Goal: Task Accomplishment & Management: Use online tool/utility

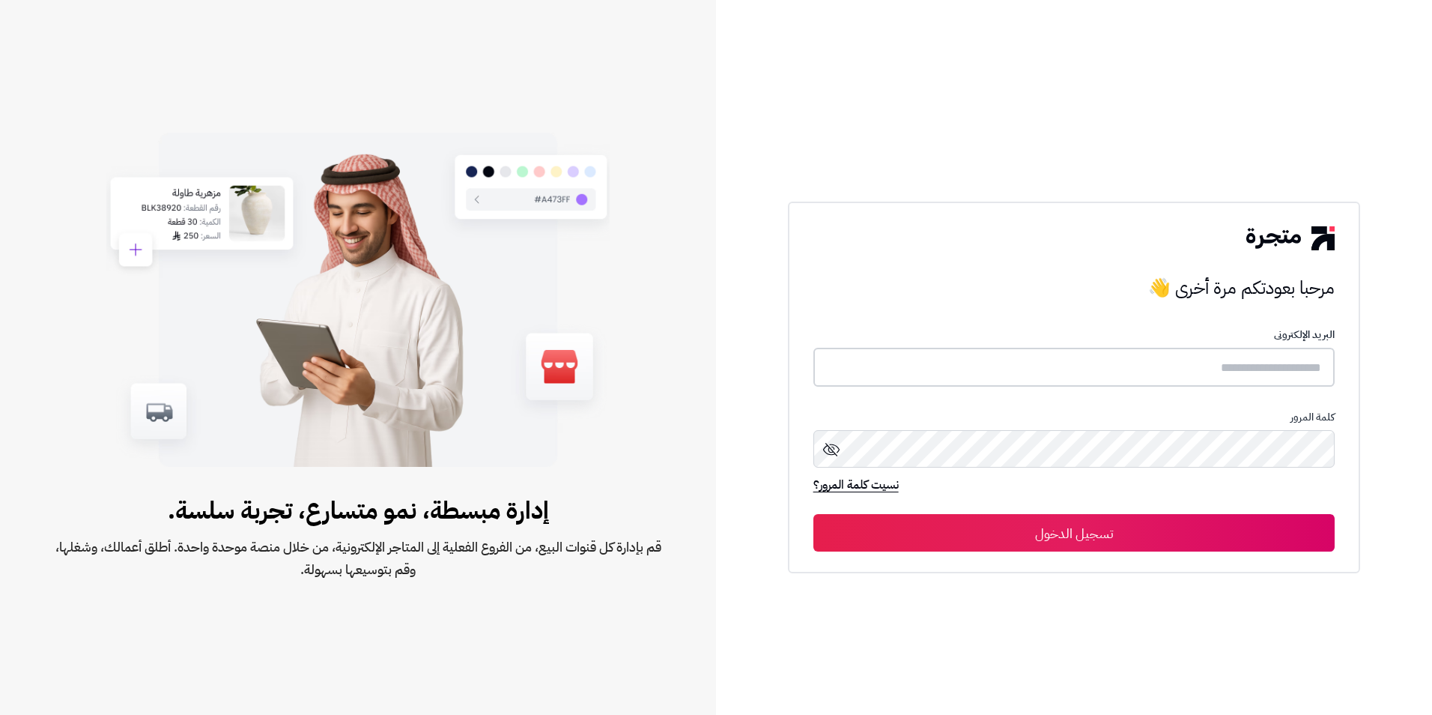
type input "*********"
click at [1021, 524] on button "تسجيل الدخول" at bounding box center [1074, 531] width 522 height 37
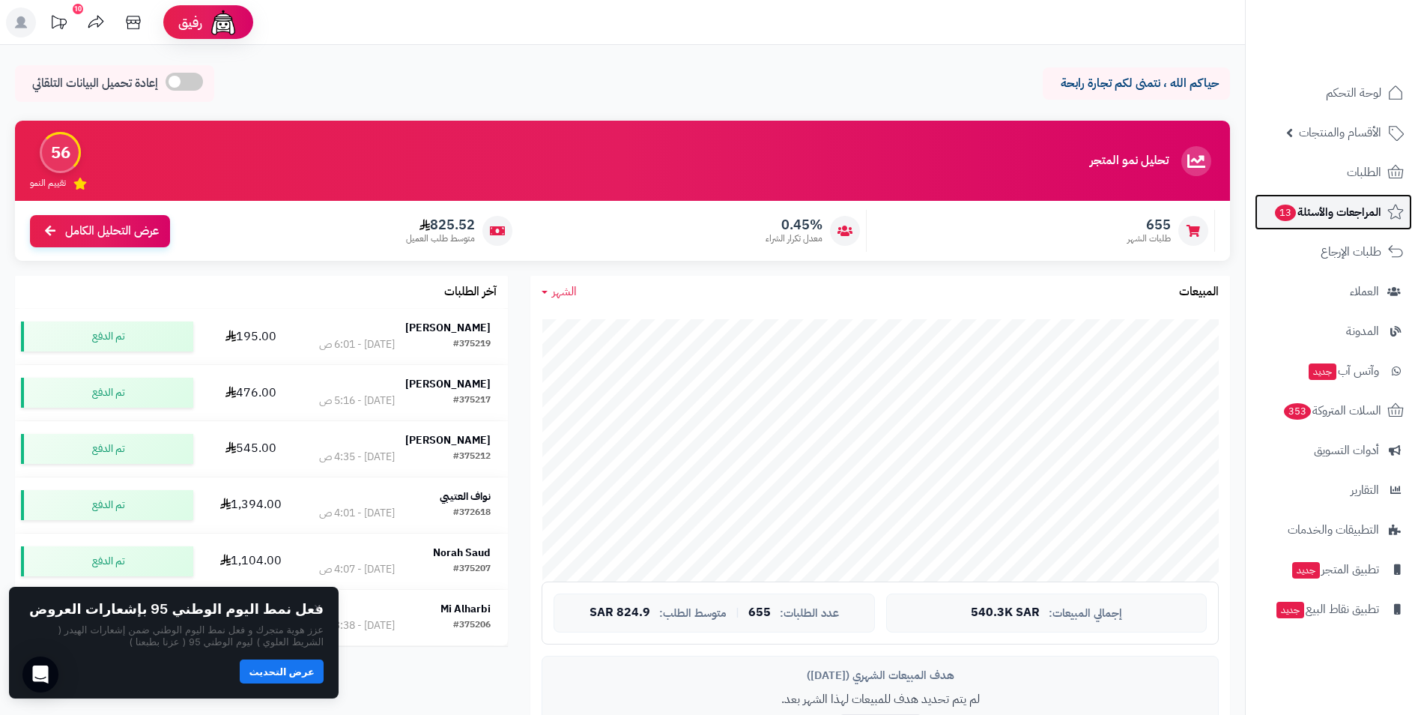
click at [1312, 222] on link "المراجعات والأسئلة 13" at bounding box center [1333, 212] width 157 height 36
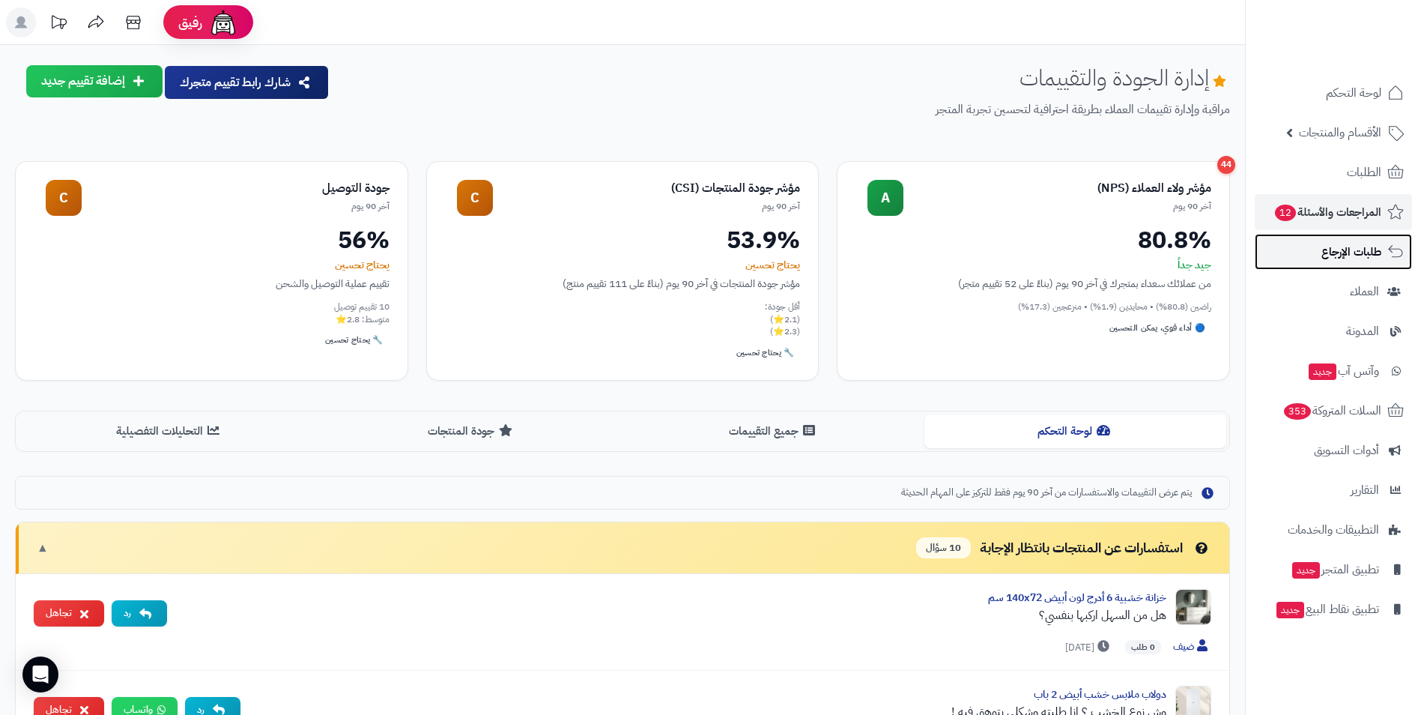
click at [1353, 261] on span "طلبات الإرجاع" at bounding box center [1351, 251] width 60 height 21
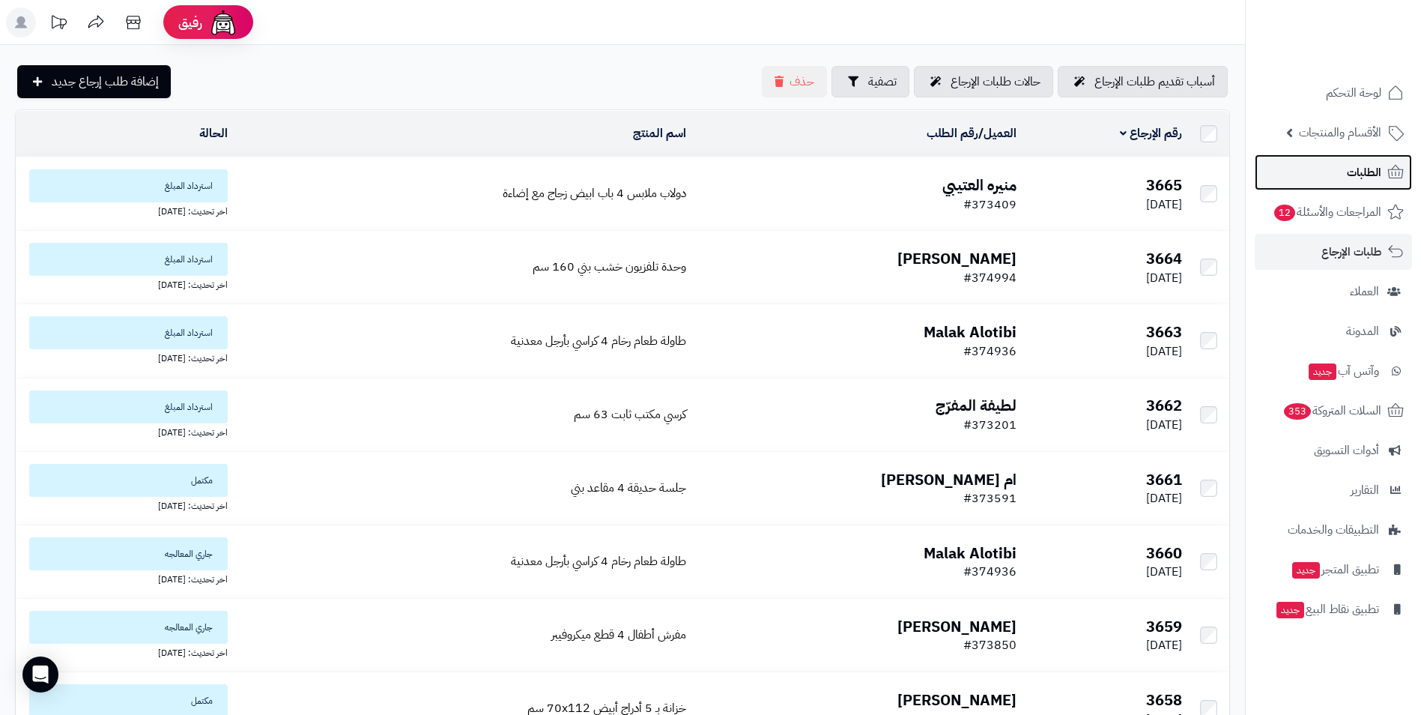
click at [1334, 185] on link "الطلبات" at bounding box center [1333, 172] width 157 height 36
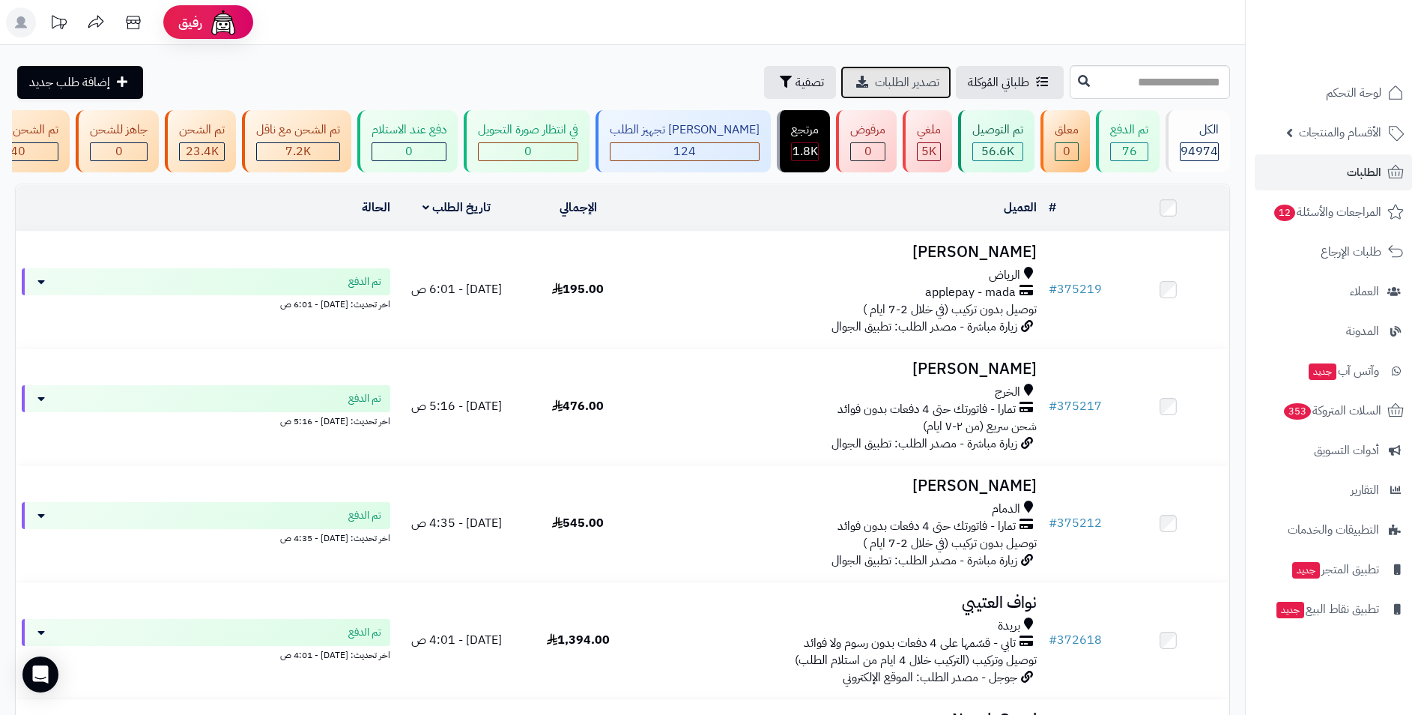
click at [875, 82] on span "تصدير الطلبات" at bounding box center [907, 82] width 64 height 18
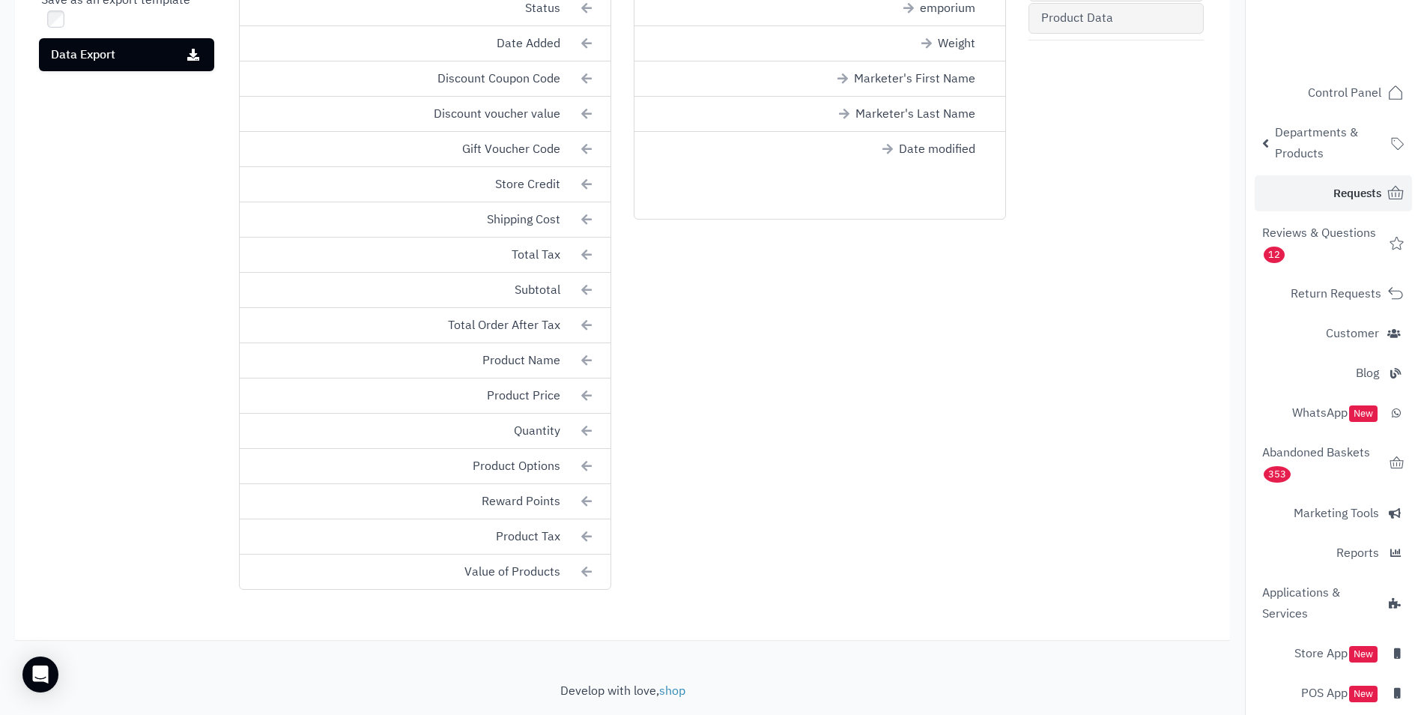
scroll to position [524, 0]
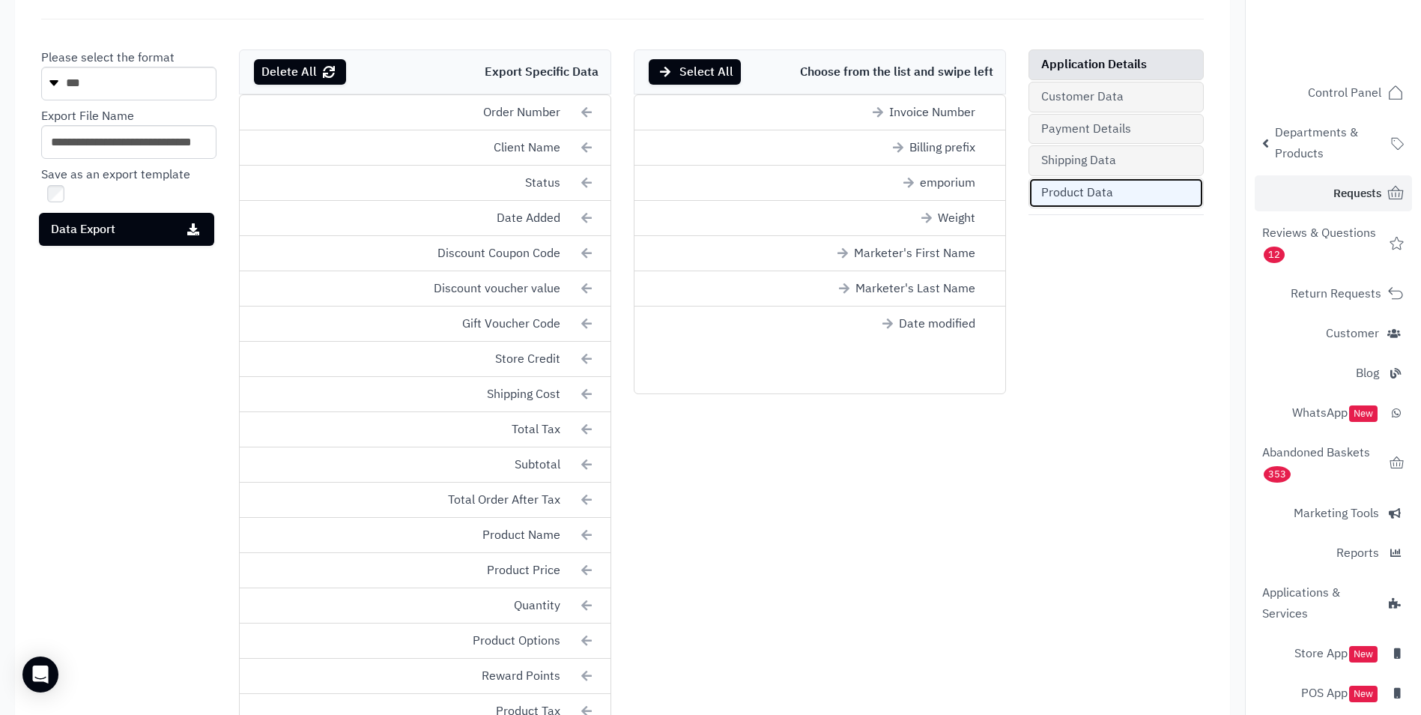
click at [1095, 206] on link "Product Data" at bounding box center [1115, 193] width 175 height 31
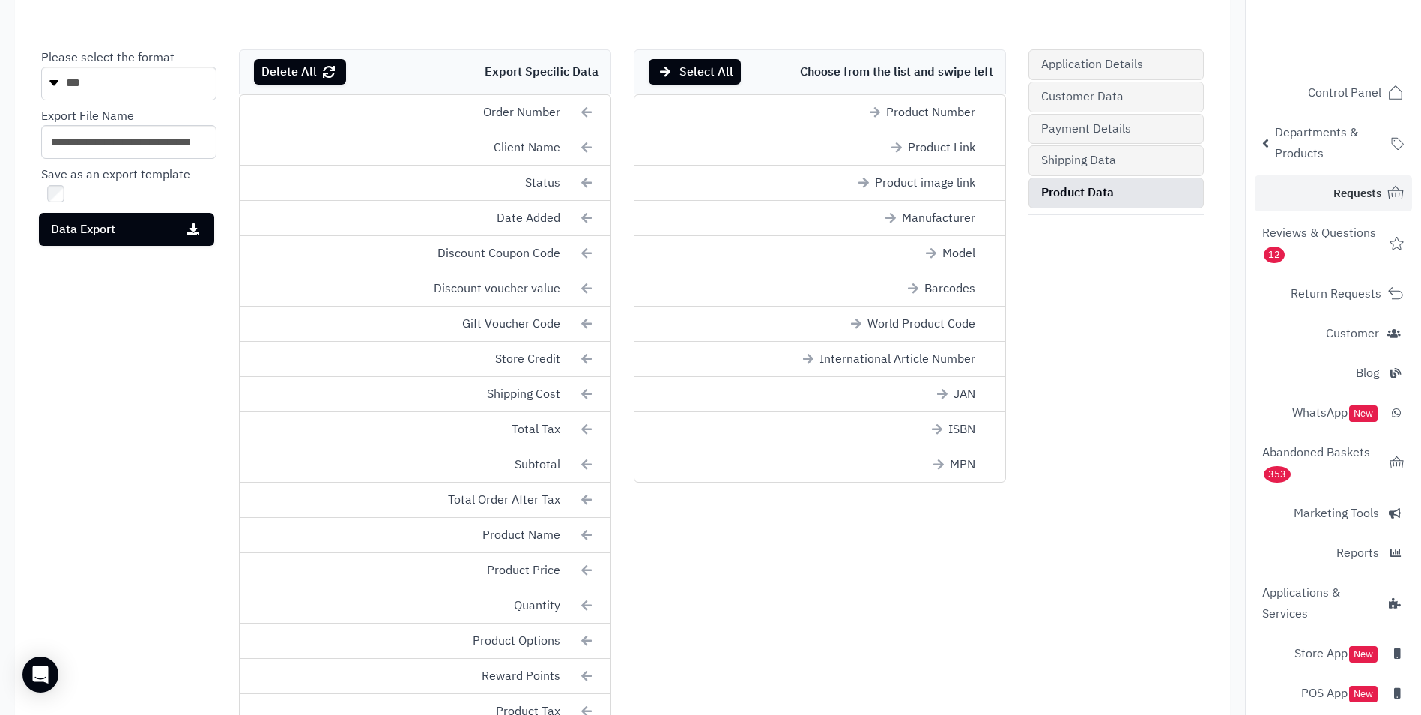
drag, startPoint x: 1058, startPoint y: 343, endPoint x: 930, endPoint y: 555, distance: 248.1
click at [938, 563] on div "Application Details Customer Data Payment Details Shipping Data Product Data Ch…" at bounding box center [622, 409] width 1185 height 721
click at [956, 282] on font "Barcodes" at bounding box center [949, 288] width 51 height 17
click at [959, 392] on font "ISBN" at bounding box center [961, 394] width 27 height 17
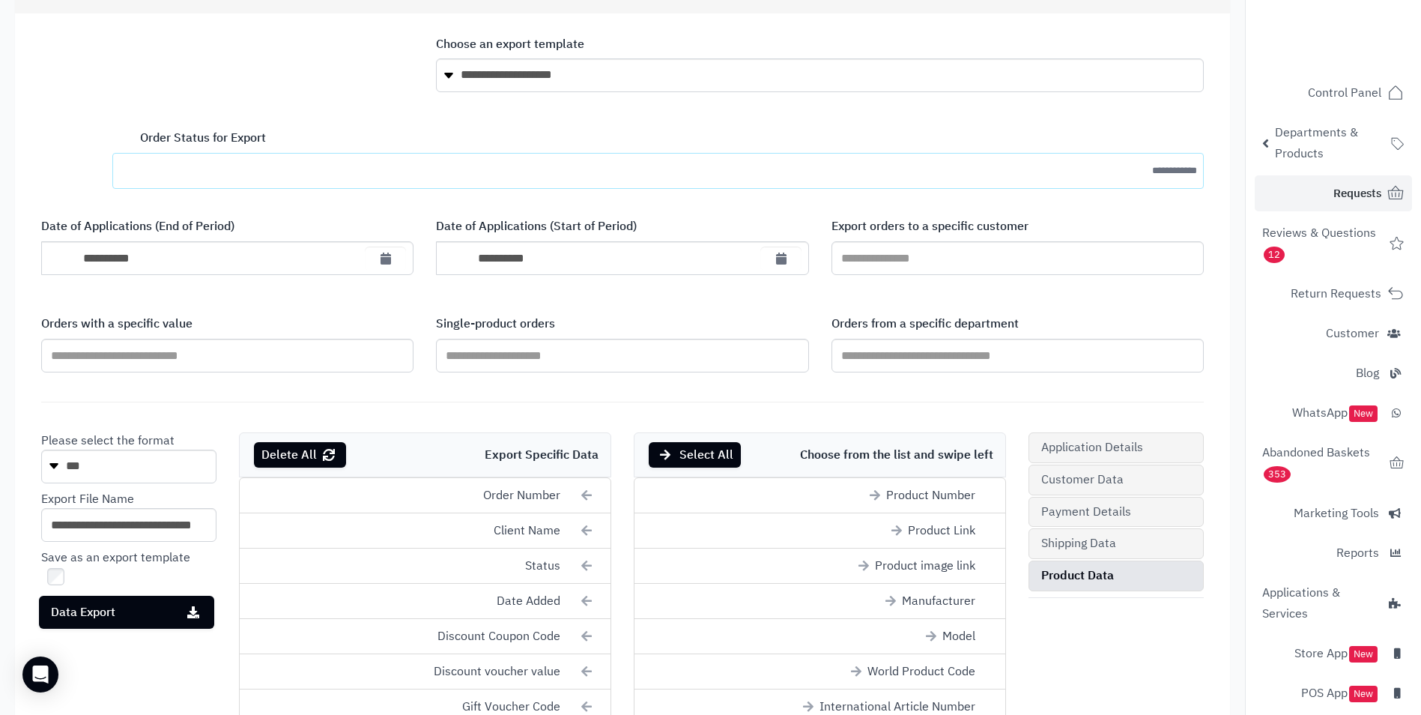
scroll to position [175, 0]
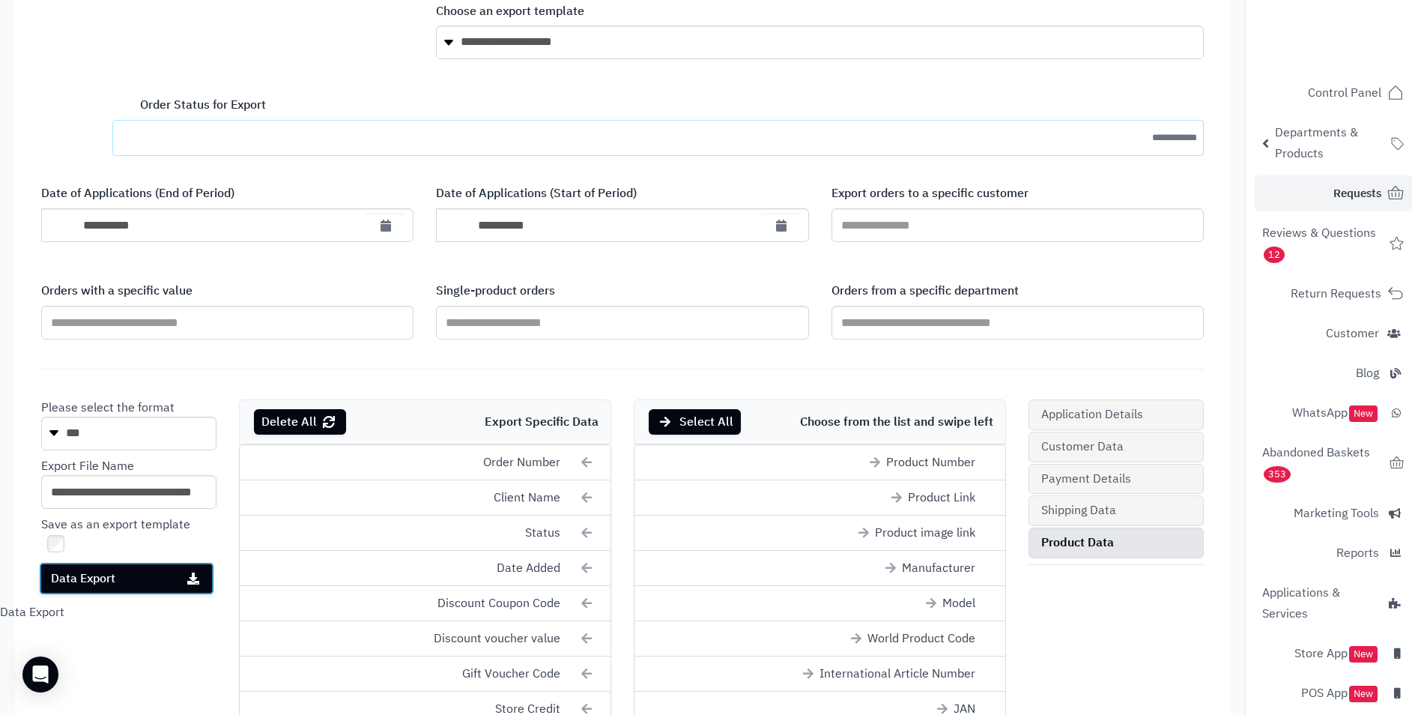
click at [159, 580] on button "Data Export" at bounding box center [126, 578] width 175 height 33
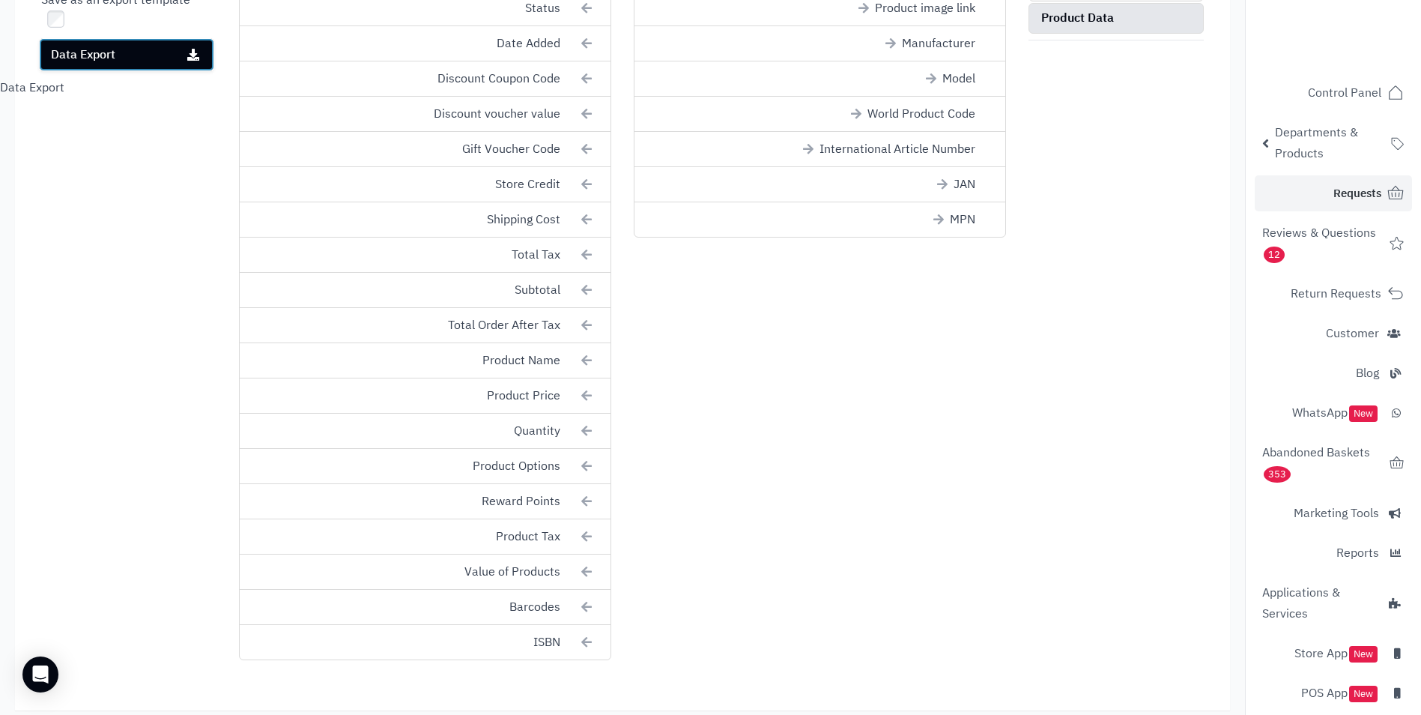
scroll to position [350, 0]
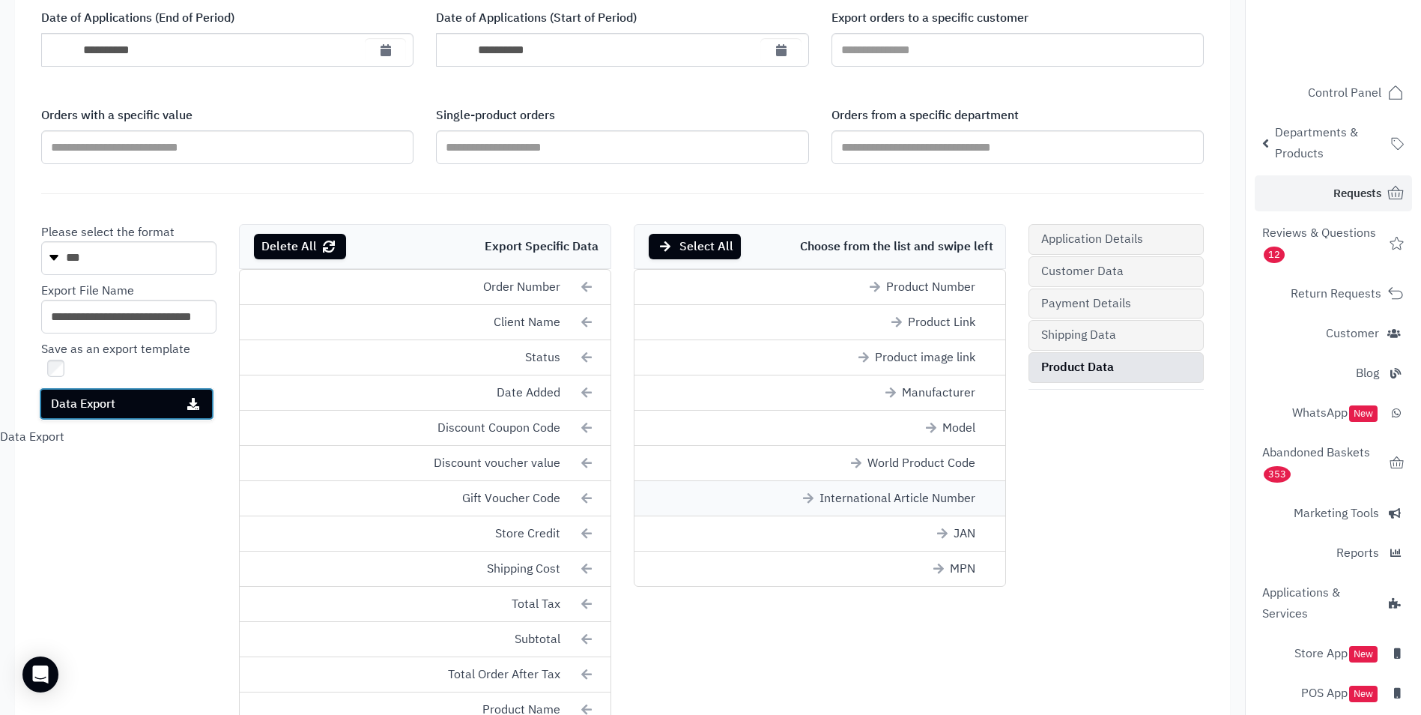
click at [903, 497] on font "International Article Number" at bounding box center [897, 498] width 156 height 17
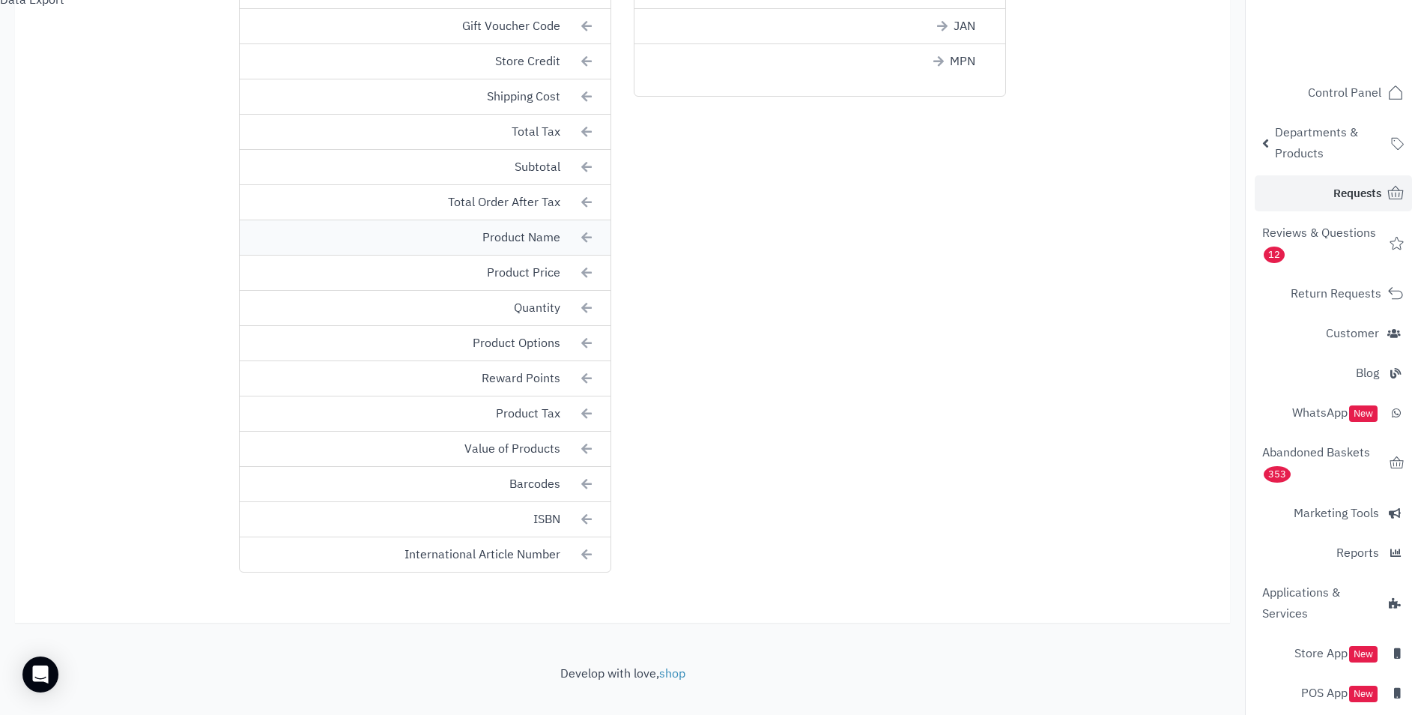
scroll to position [340, 0]
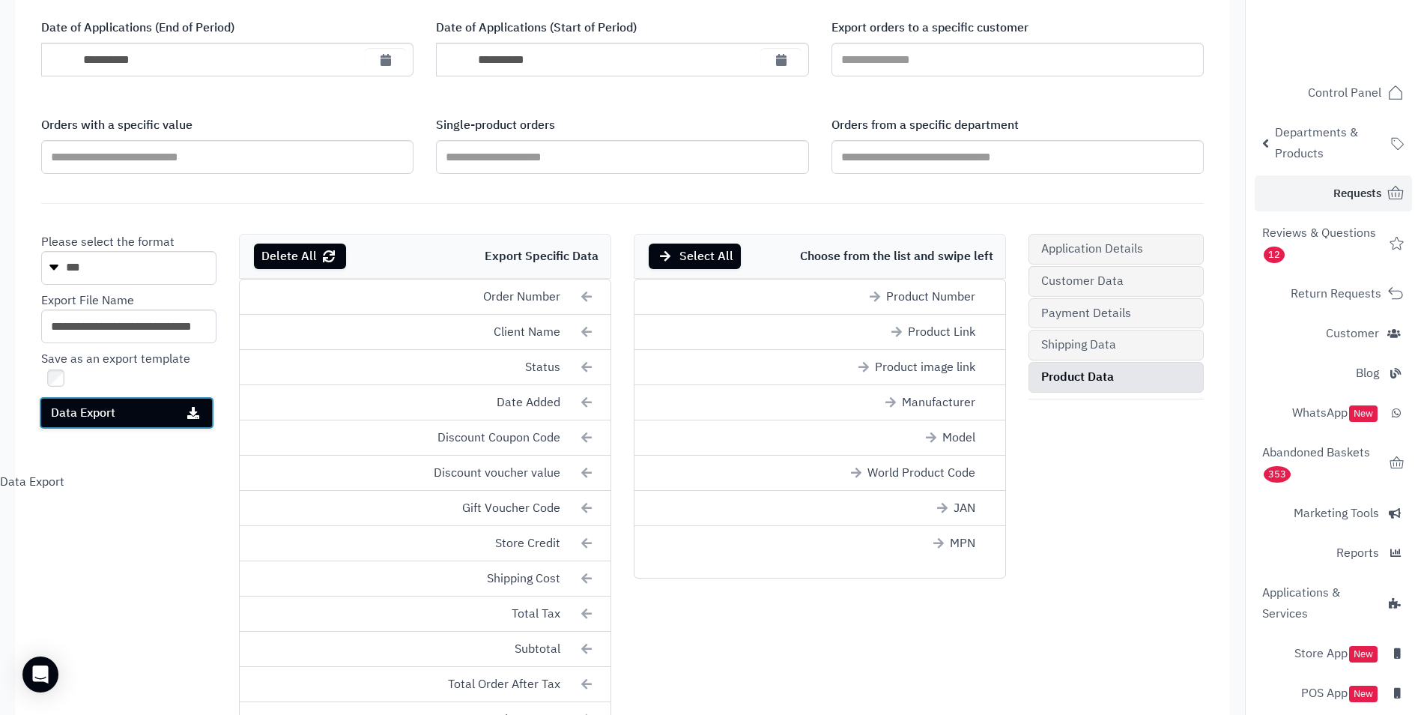
click at [121, 423] on button "Data Export" at bounding box center [126, 412] width 175 height 33
click at [1081, 501] on div "Application Details Customer Data Payment Details Shipping Data Product Data Ch…" at bounding box center [622, 647] width 1185 height 827
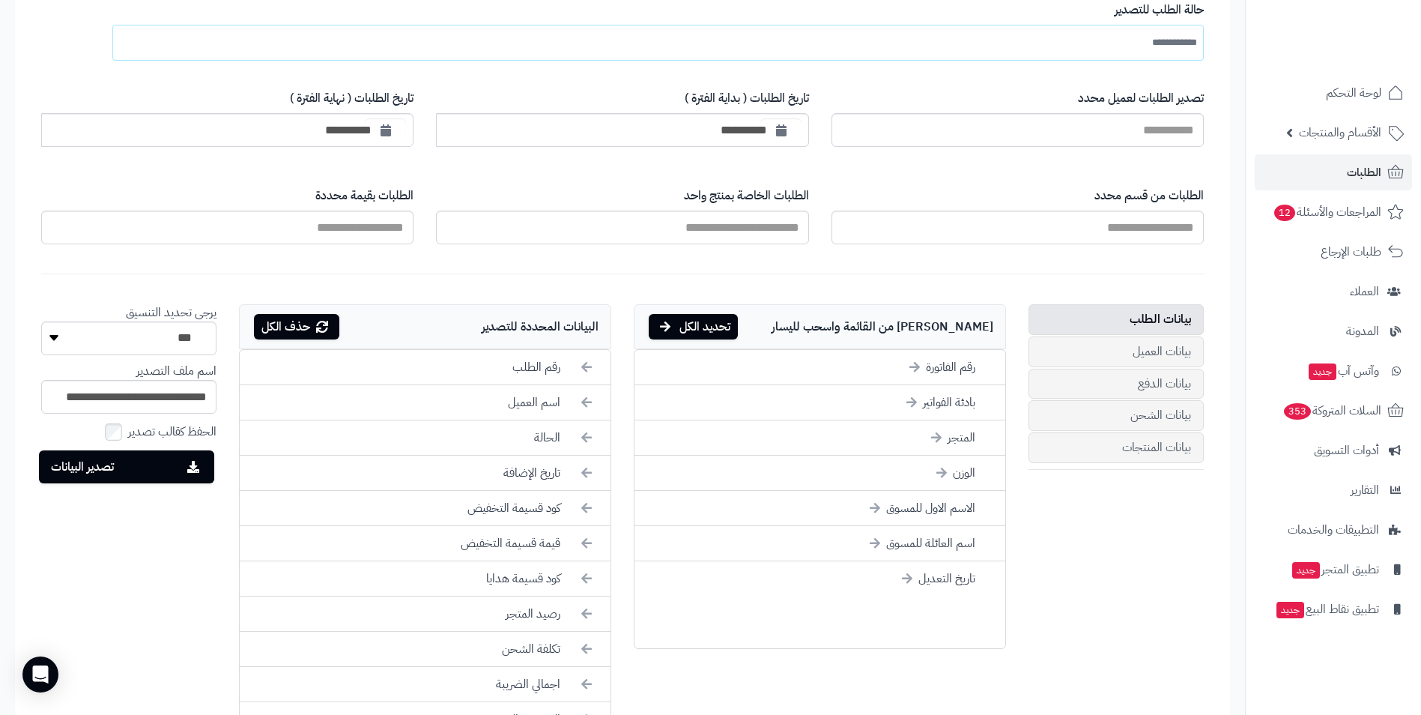
scroll to position [43, 0]
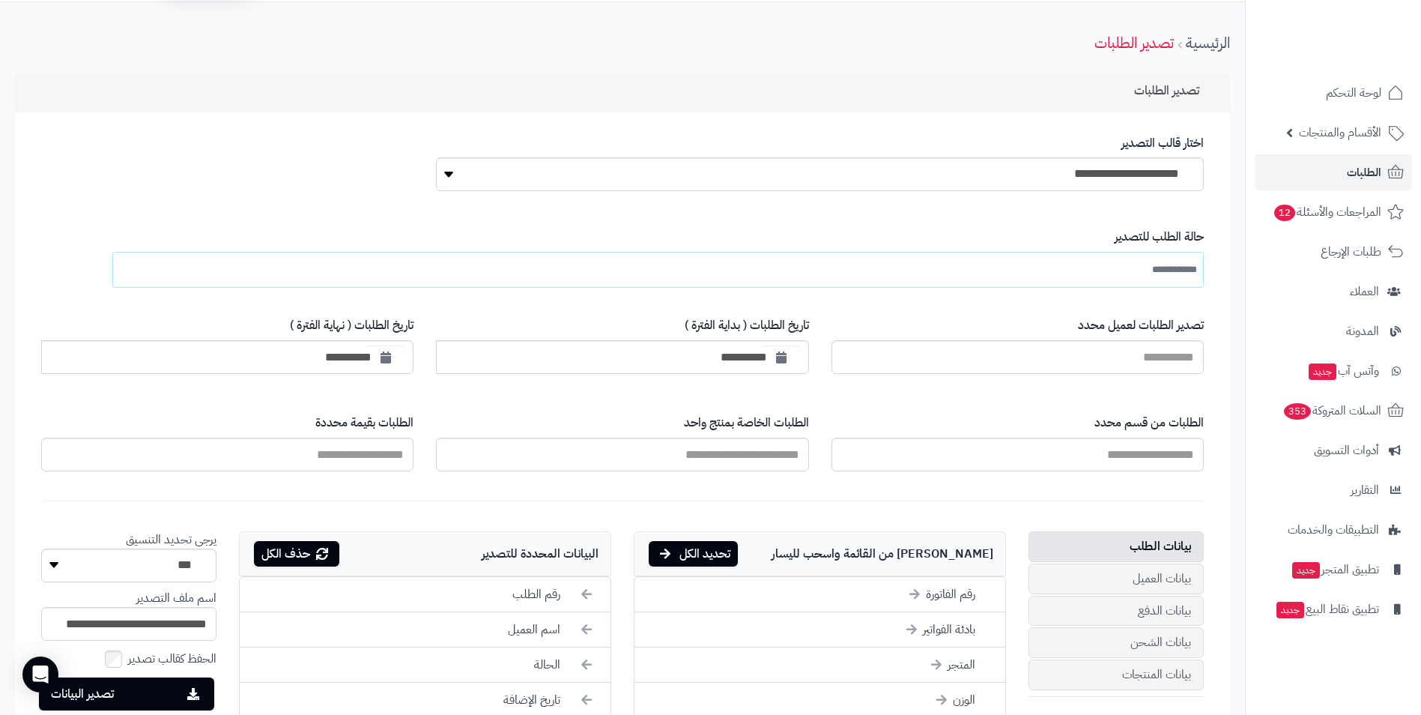
click at [298, 546] on div "حذف الكل" at bounding box center [296, 553] width 85 height 25
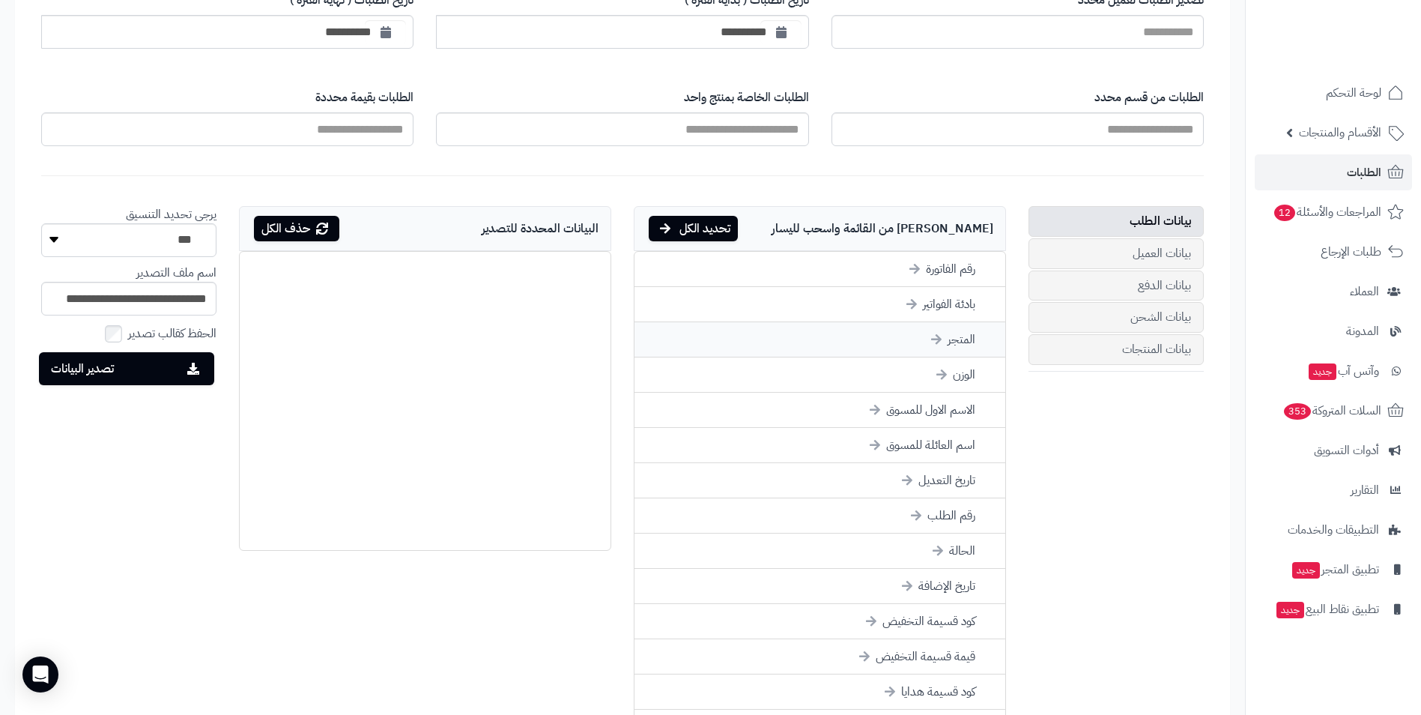
scroll to position [357, 0]
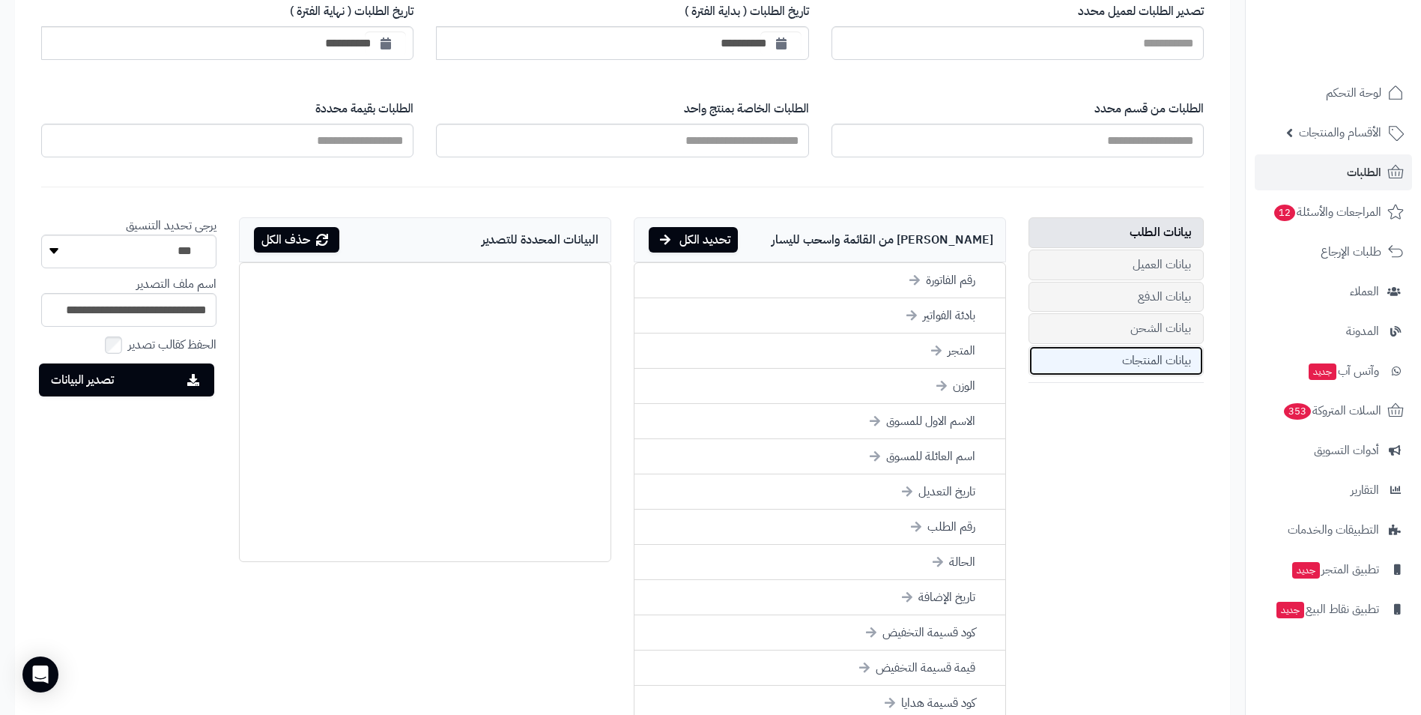
click at [1128, 354] on link "بيانات المنتجات" at bounding box center [1115, 360] width 175 height 31
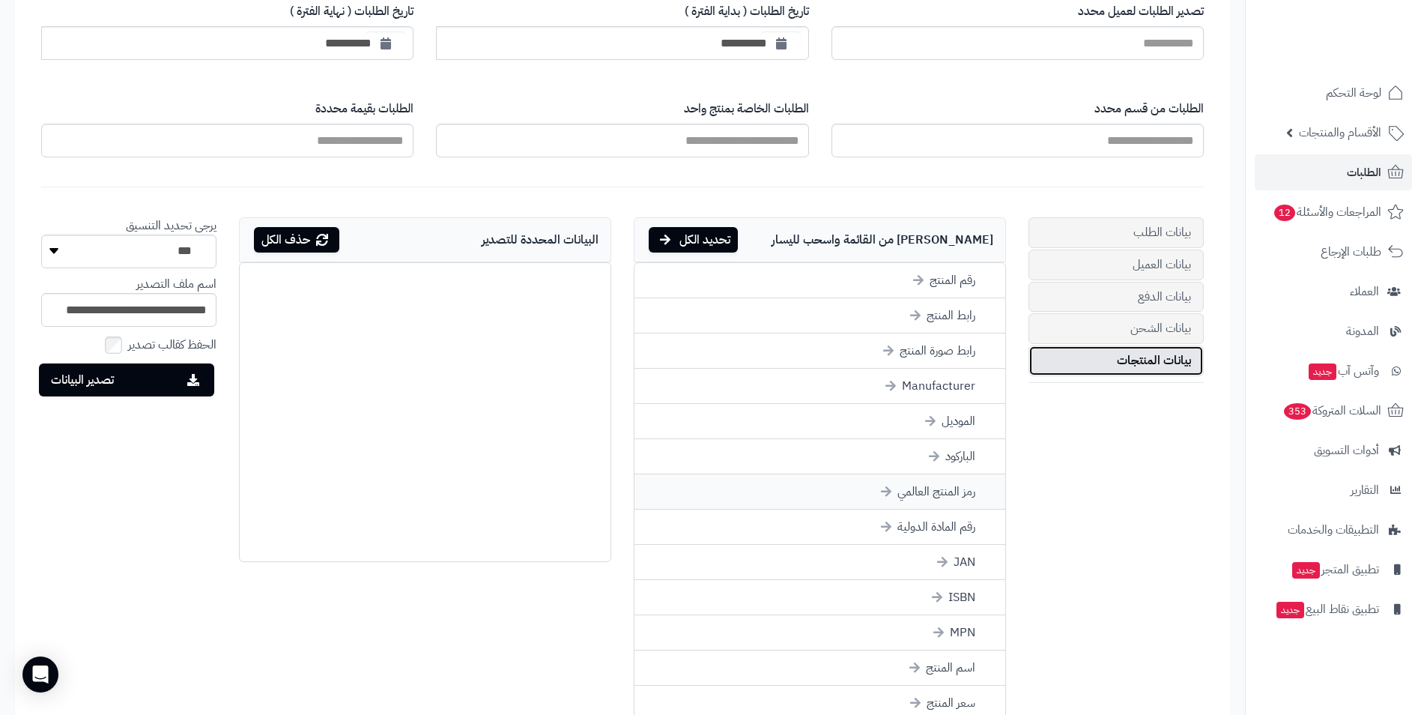
click at [957, 494] on li "رمز المنتج العالمي" at bounding box center [819, 491] width 371 height 35
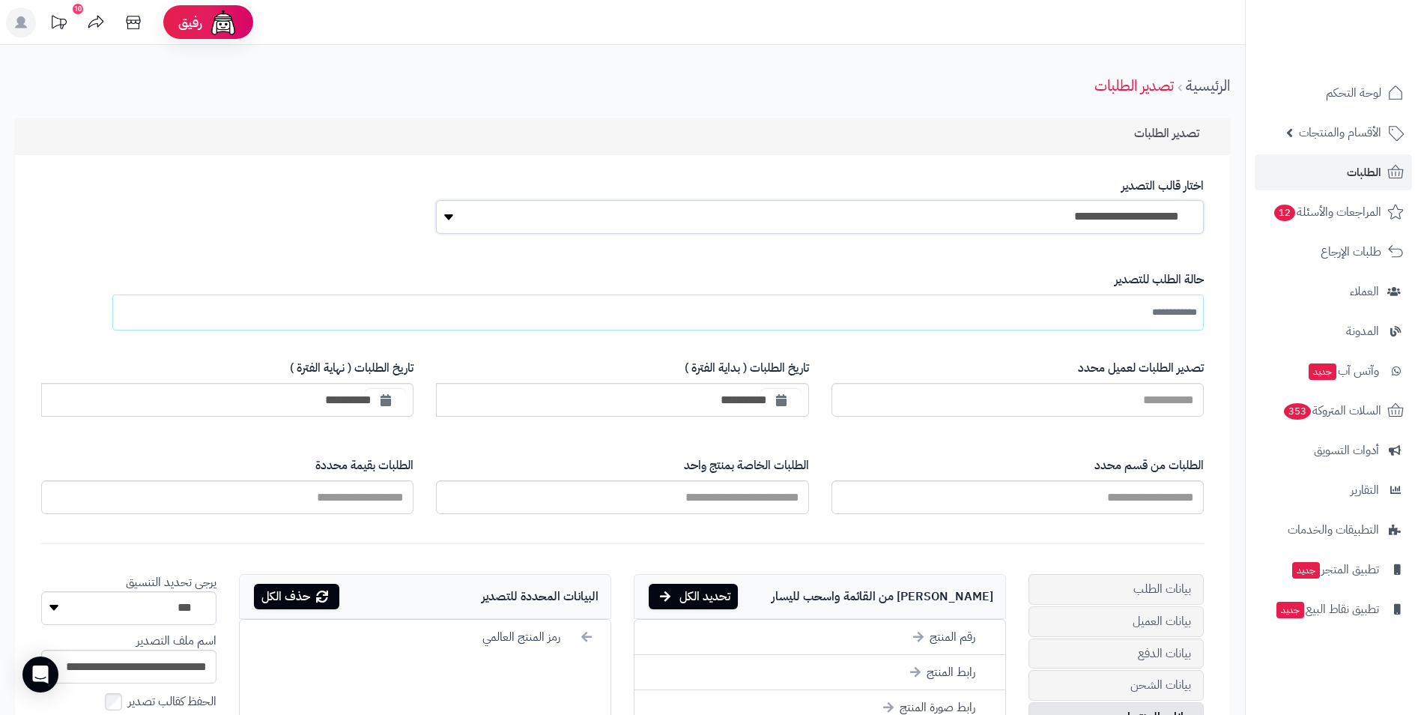
click at [1018, 214] on select "**********" at bounding box center [820, 217] width 768 height 34
select select "**"
click at [436, 200] on select "**********" at bounding box center [820, 217] width 768 height 34
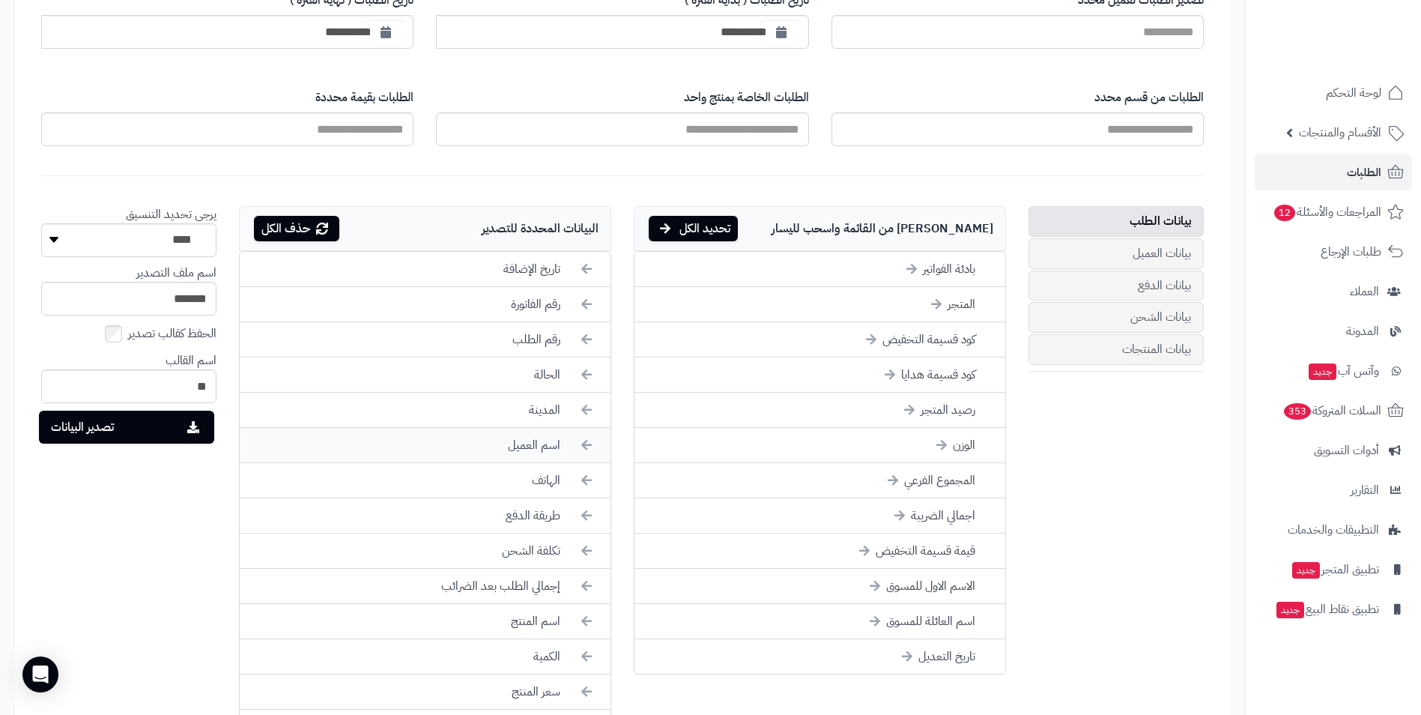
scroll to position [426, 0]
